Goal: Transaction & Acquisition: Purchase product/service

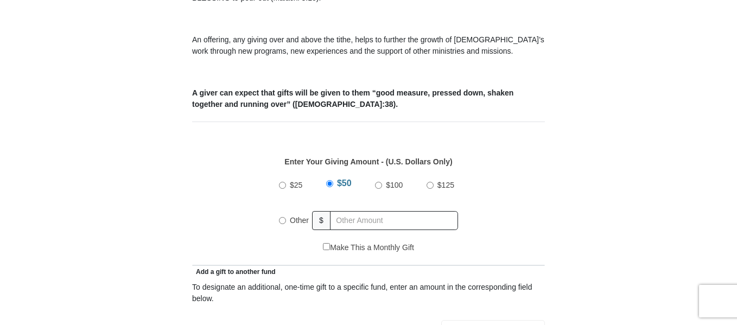
scroll to position [388, 0]
click at [281, 217] on input "Other" at bounding box center [282, 220] width 7 height 7
radio input "true"
type input "61.00"
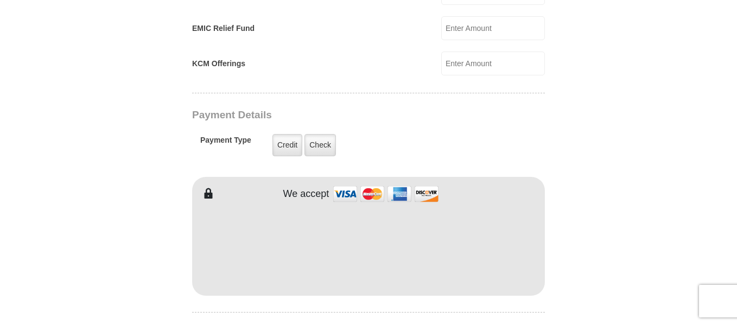
scroll to position [798, 0]
click at [323, 133] on label "Check" at bounding box center [320, 144] width 31 height 22
click at [0, 0] on input "Check" at bounding box center [0, 0] width 0 height 0
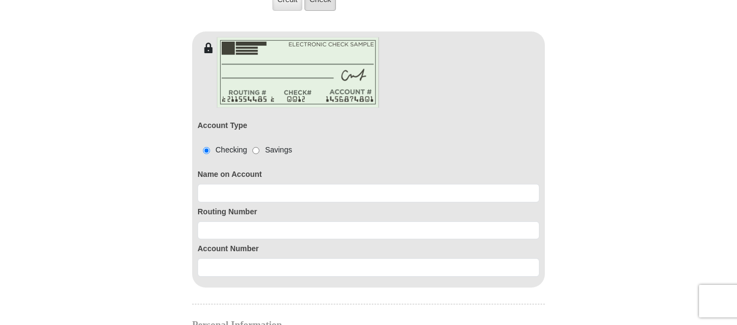
scroll to position [943, 0]
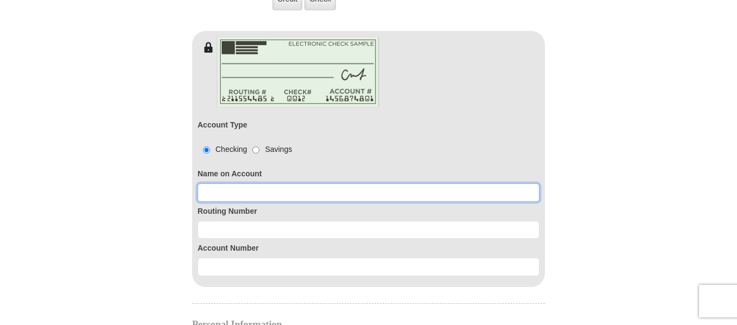
click at [220, 183] on input at bounding box center [369, 192] width 342 height 18
type input "Ronald and Debra Storlie"
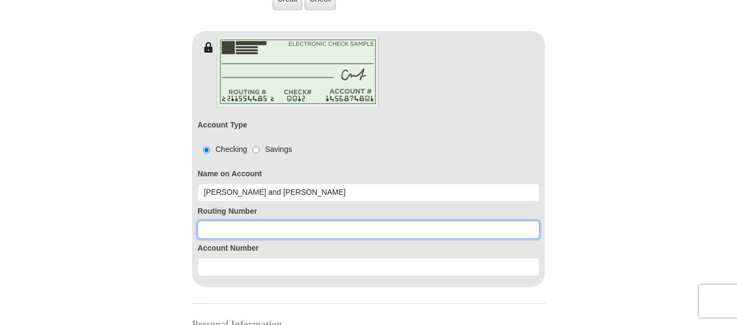
click at [206, 221] on input at bounding box center [369, 230] width 342 height 18
type input "092901683"
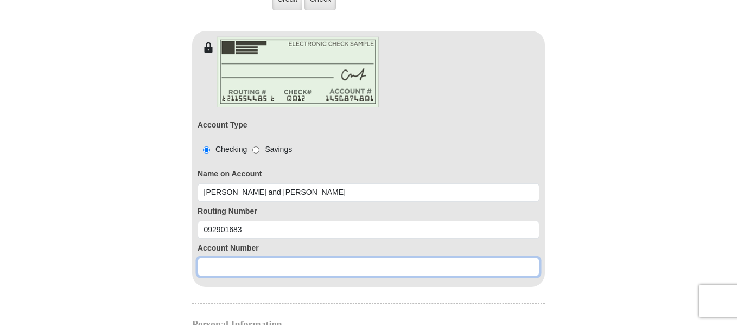
click at [206, 258] on input at bounding box center [369, 267] width 342 height 18
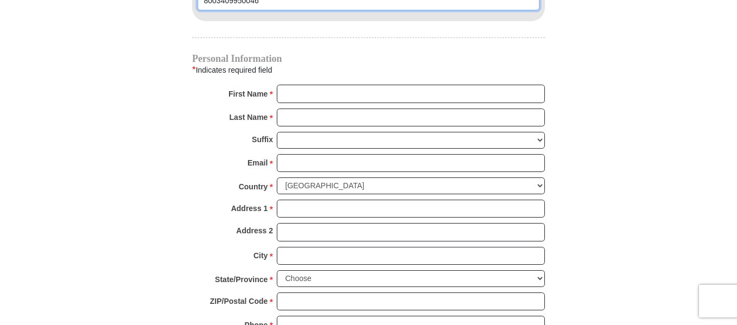
scroll to position [1208, 0]
type input "8003409950046"
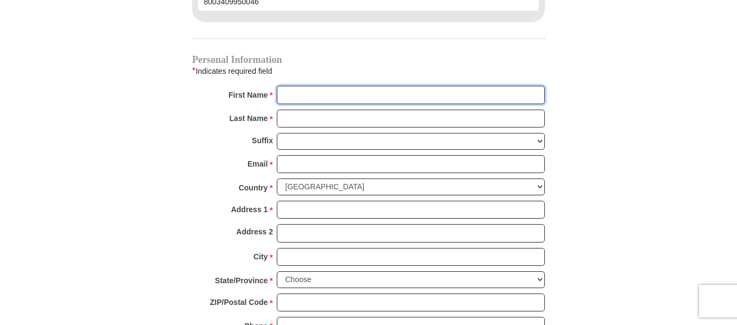
click at [283, 86] on input "First Name *" at bounding box center [411, 95] width 268 height 18
type input "Rocky and Deb"
type input "Storlie"
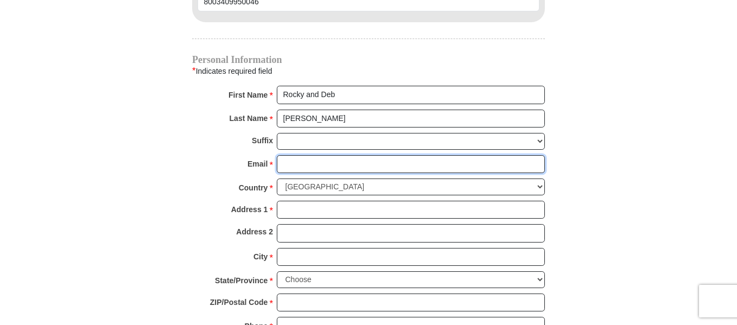
type input "rdleather@gmail.com"
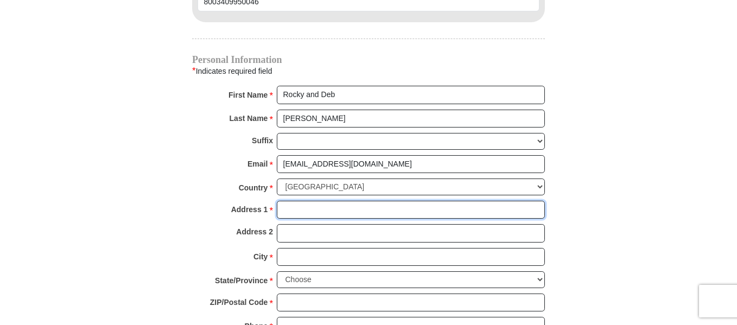
type input "2570 Highway 39"
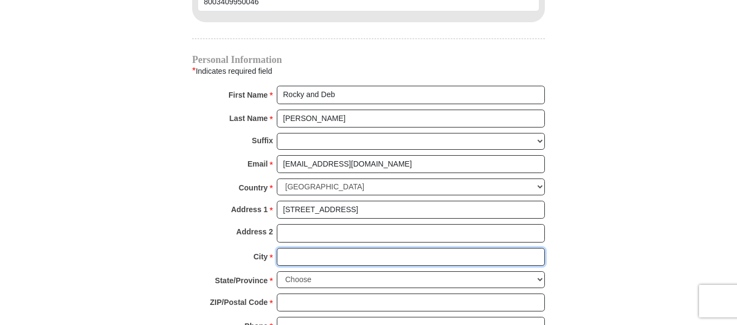
type input "Forsyth"
select select "MT"
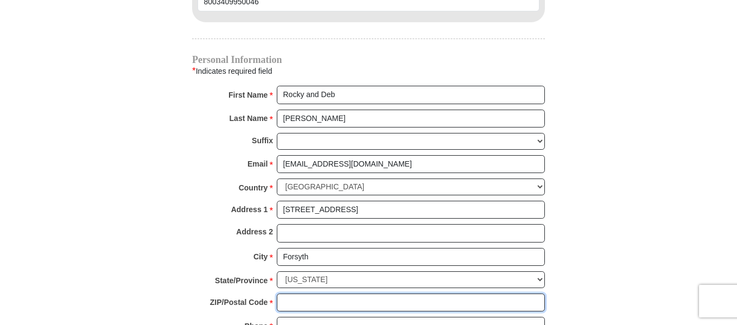
type input "59327"
type input "4067402200"
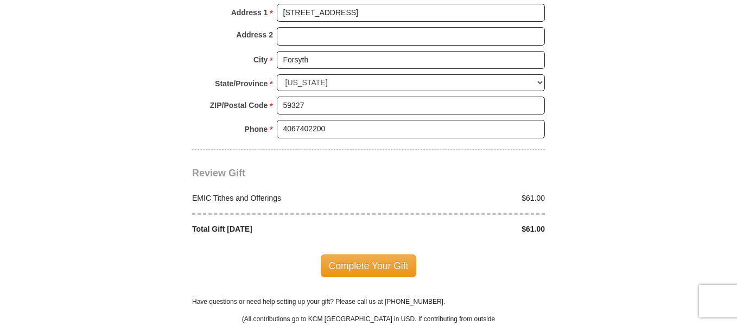
scroll to position [1405, 0]
click at [366, 254] on span "Complete Your Gift" at bounding box center [369, 265] width 96 height 23
